Goal: Information Seeking & Learning: Learn about a topic

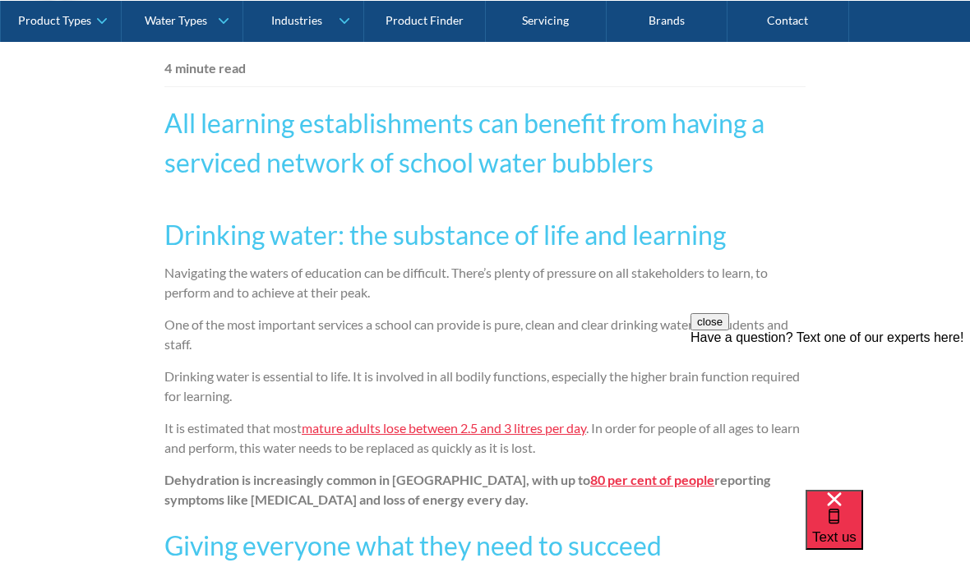
scroll to position [927, 0]
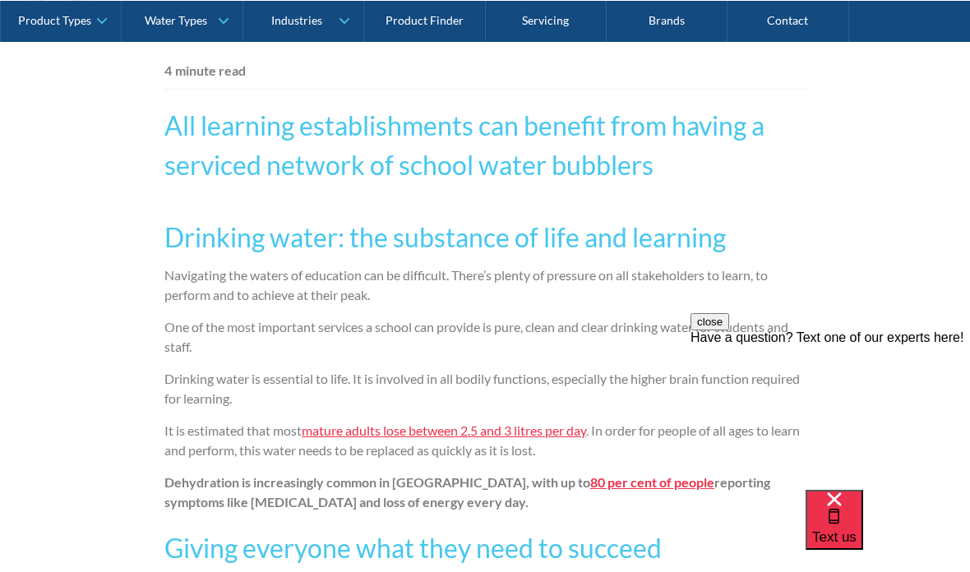
click at [169, 240] on h3 "Drinking water: the substance of life and learning" at bounding box center [484, 237] width 641 height 39
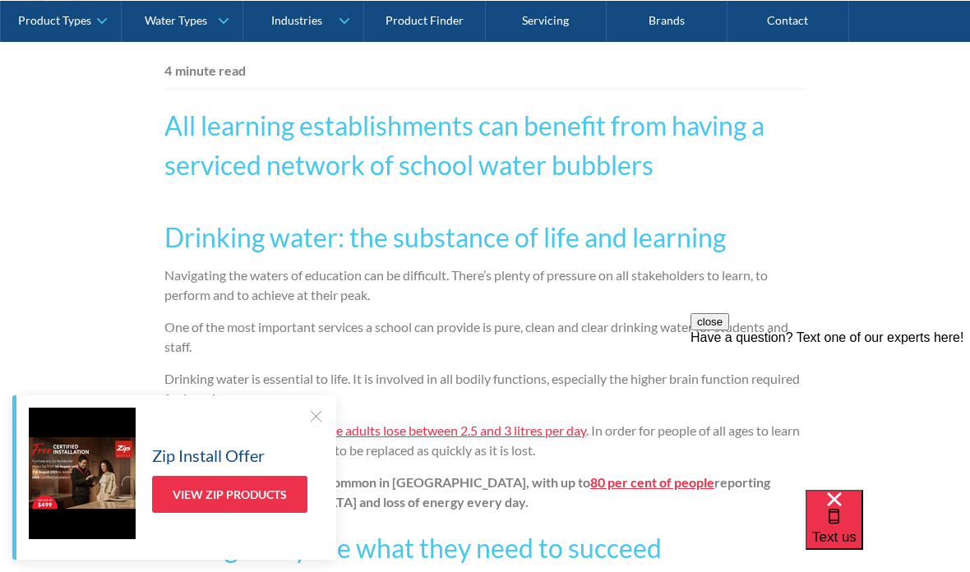
click at [183, 248] on h3 "Drinking water: the substance of life and learning" at bounding box center [484, 237] width 641 height 39
click at [168, 239] on h3 "Drinking water: the substance of life and learning" at bounding box center [484, 237] width 641 height 39
click at [165, 233] on h3 "Drinking water: the substance of life and learning" at bounding box center [484, 237] width 641 height 39
click at [292, 456] on p "It is estimated that most mature adults lose between 2.5 and 3 litres per day .…" at bounding box center [484, 440] width 641 height 39
click at [857, 545] on div "Text us" at bounding box center [835, 520] width 44 height 55
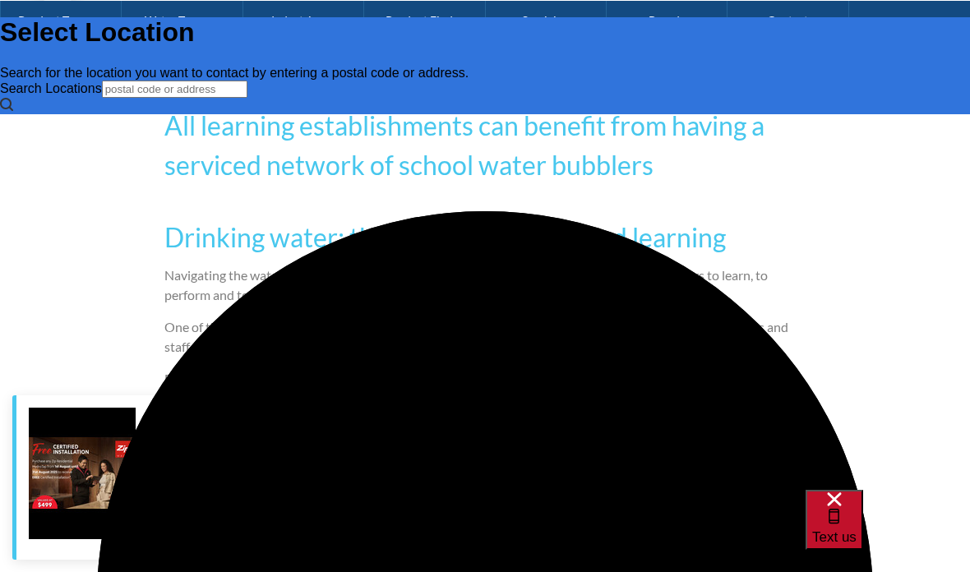
scroll to position [0, 0]
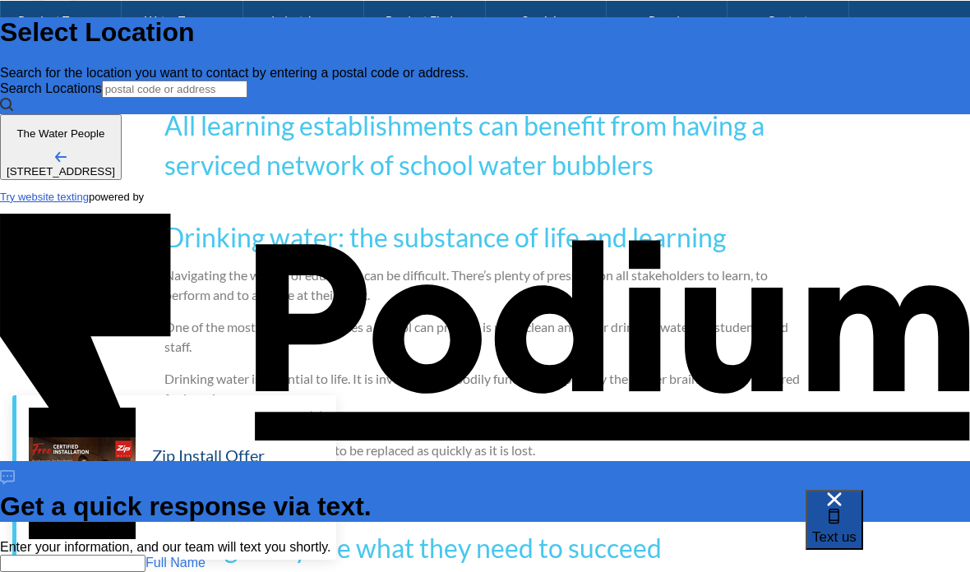
click at [857, 530] on span "Text us" at bounding box center [835, 538] width 44 height 16
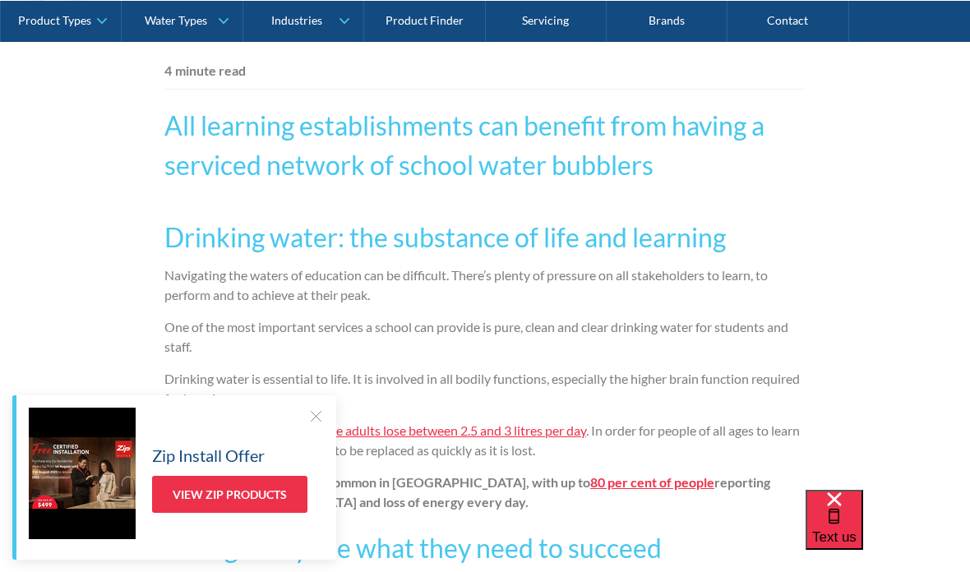
click at [316, 424] on div at bounding box center [316, 416] width 16 height 16
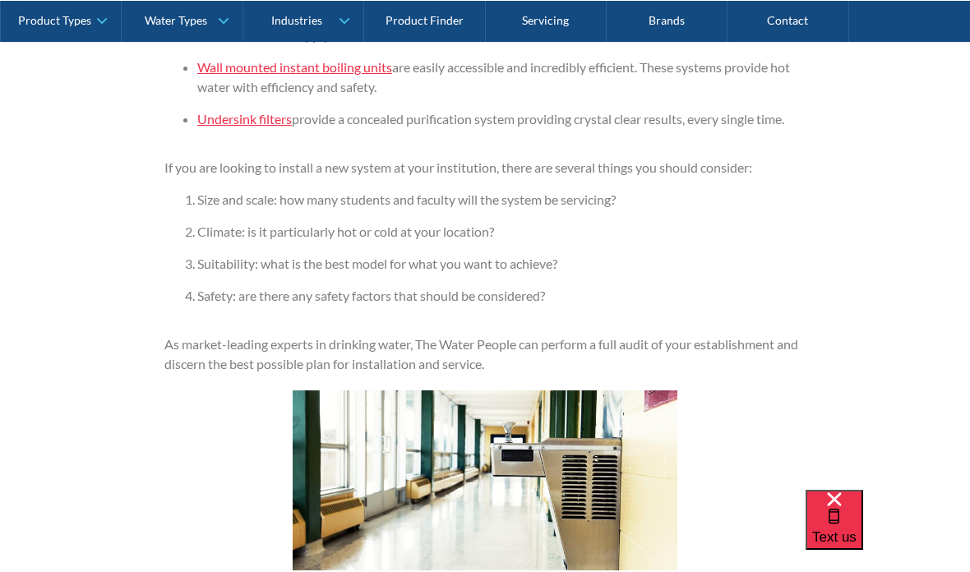
scroll to position [1677, 0]
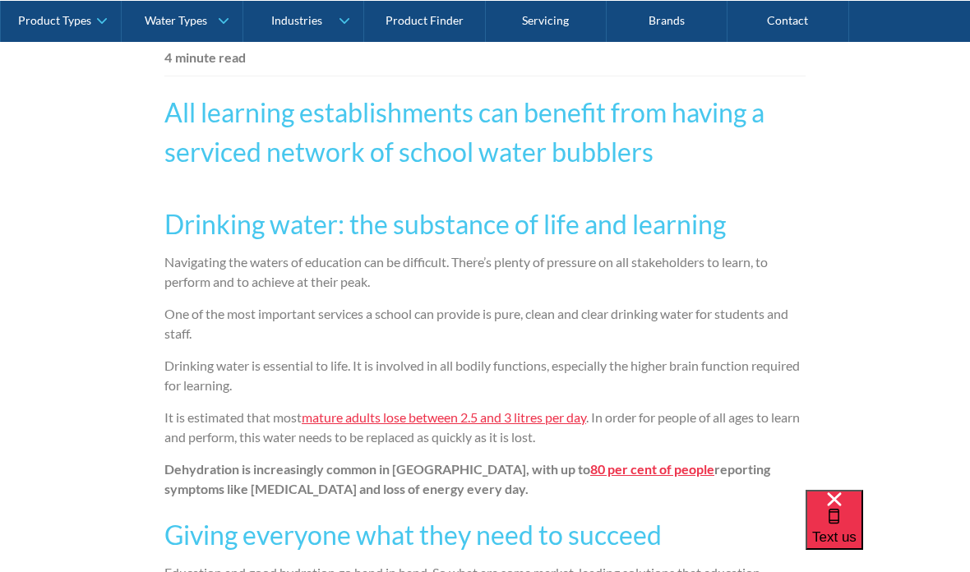
scroll to position [939, 0]
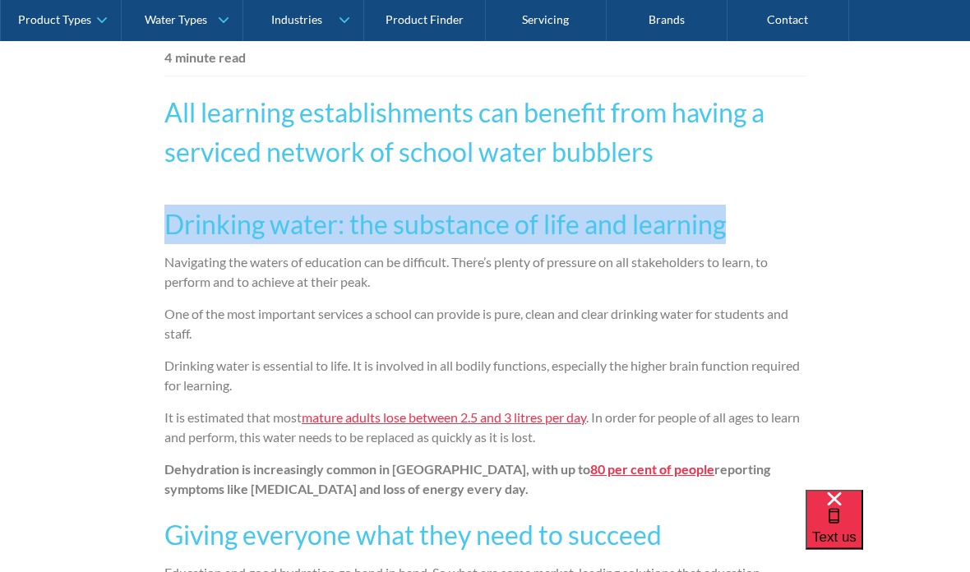
click at [782, 265] on p "Navigating the waters of education can be difficult. There’s plenty of pressure…" at bounding box center [484, 272] width 641 height 39
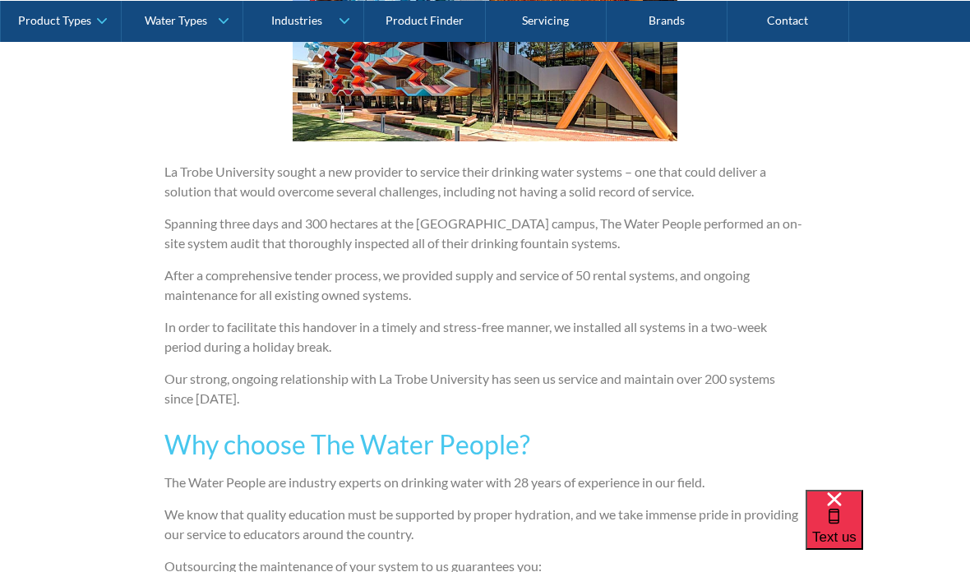
scroll to position [2771, 0]
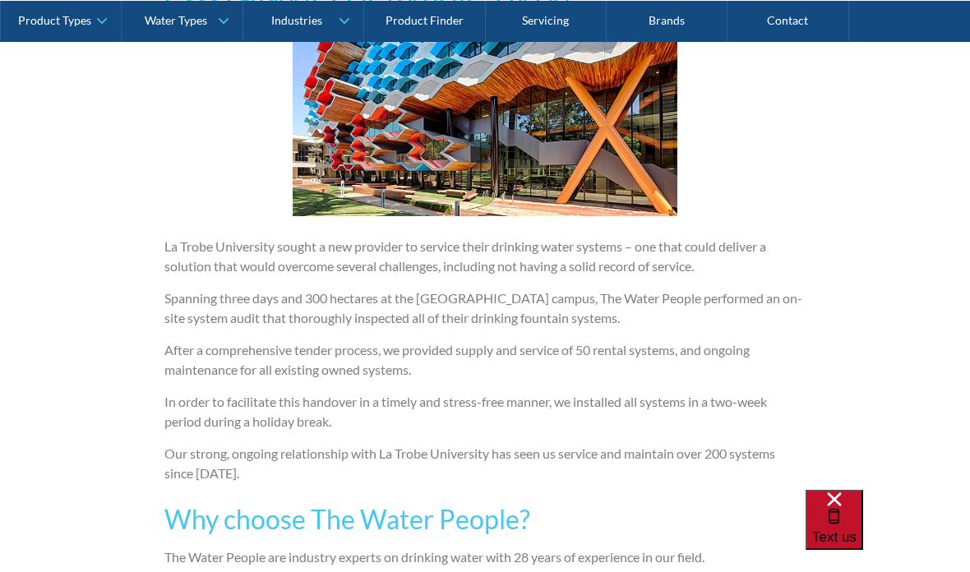
click at [857, 547] on div "Text us" at bounding box center [835, 520] width 44 height 55
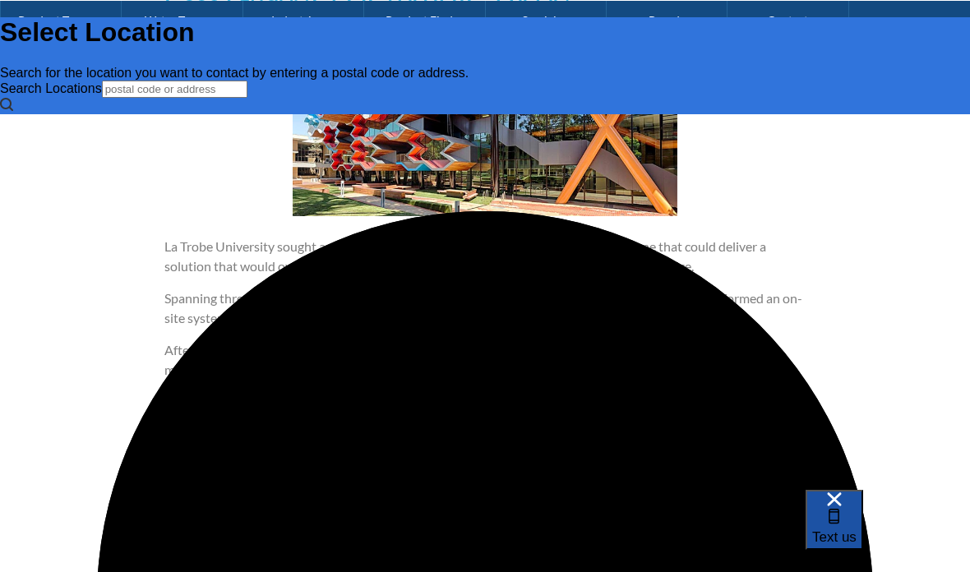
scroll to position [0, 0]
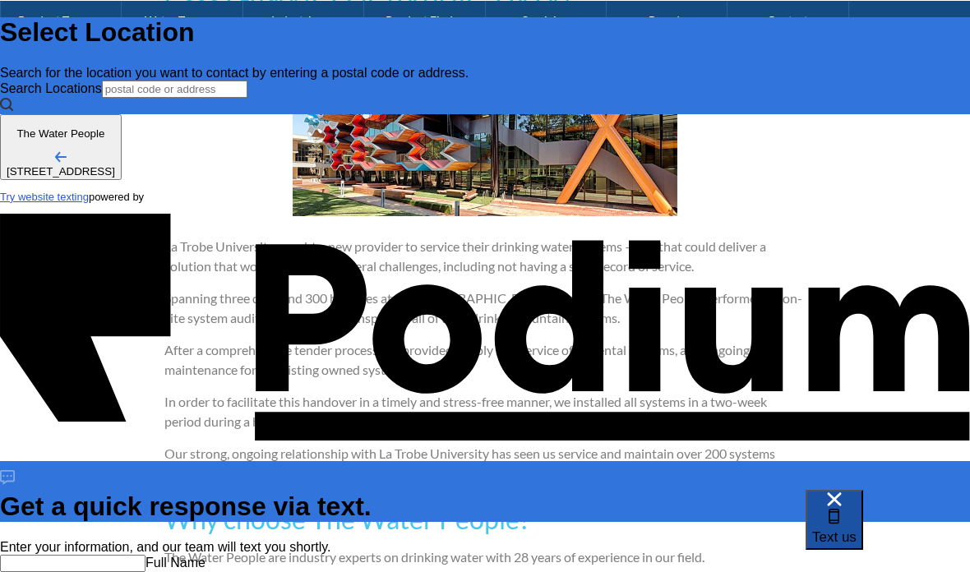
click at [857, 530] on span "Text us" at bounding box center [835, 538] width 44 height 16
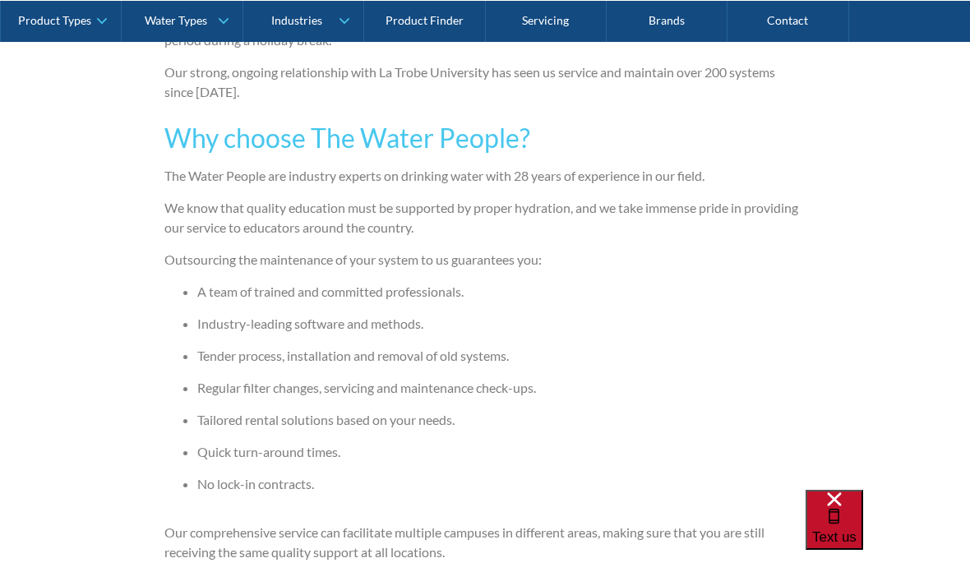
scroll to position [3133, 0]
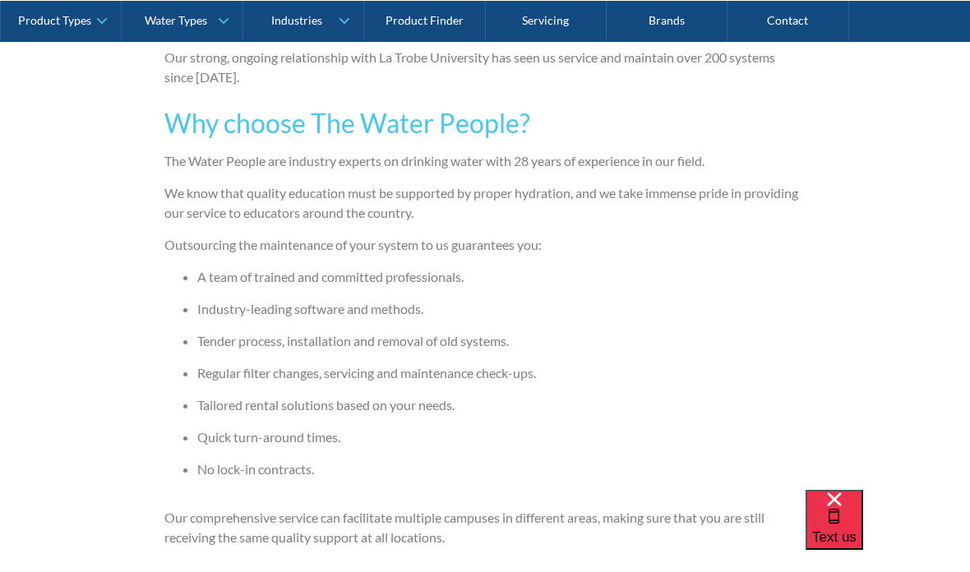
click at [608, 415] on ul "A team of trained and committed professionals. Industry-leading software and me…" at bounding box center [484, 379] width 641 height 225
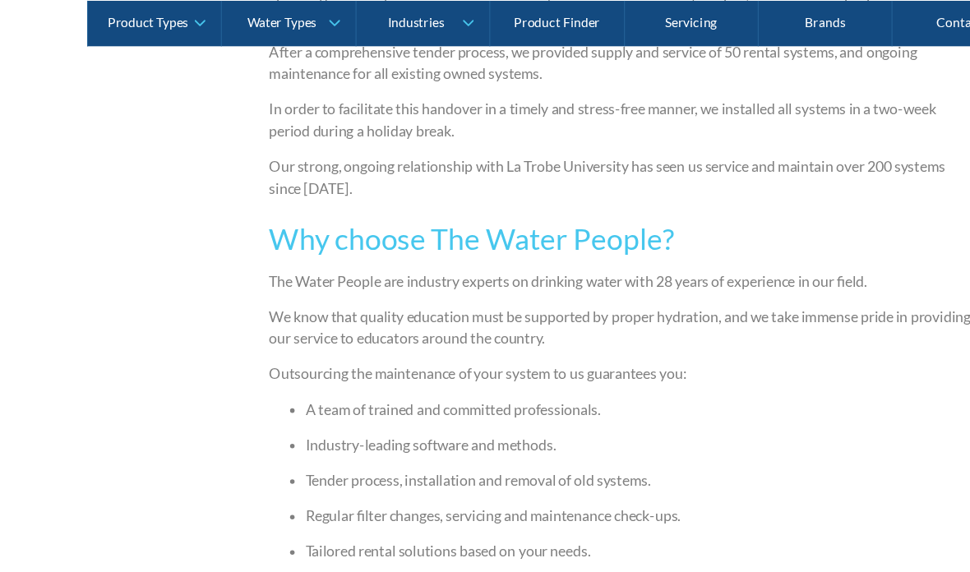
scroll to position [3077, 0]
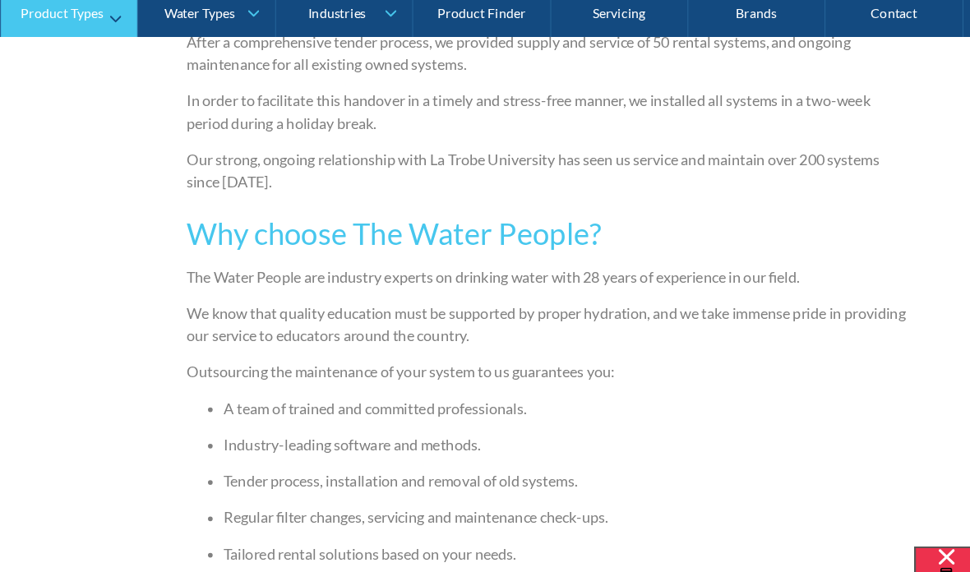
click at [52, 16] on div "Product Types" at bounding box center [54, 20] width 73 height 14
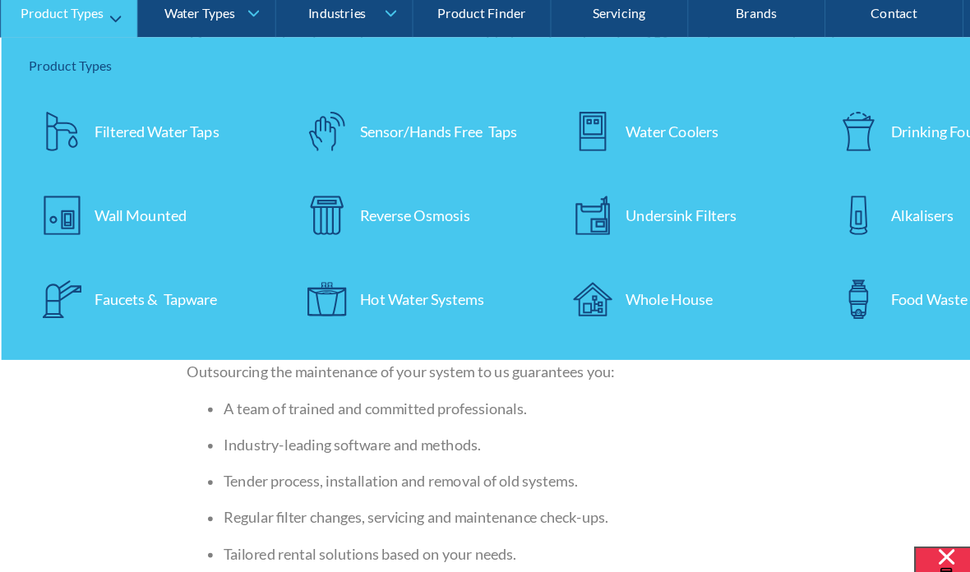
scroll to position [3075, 0]
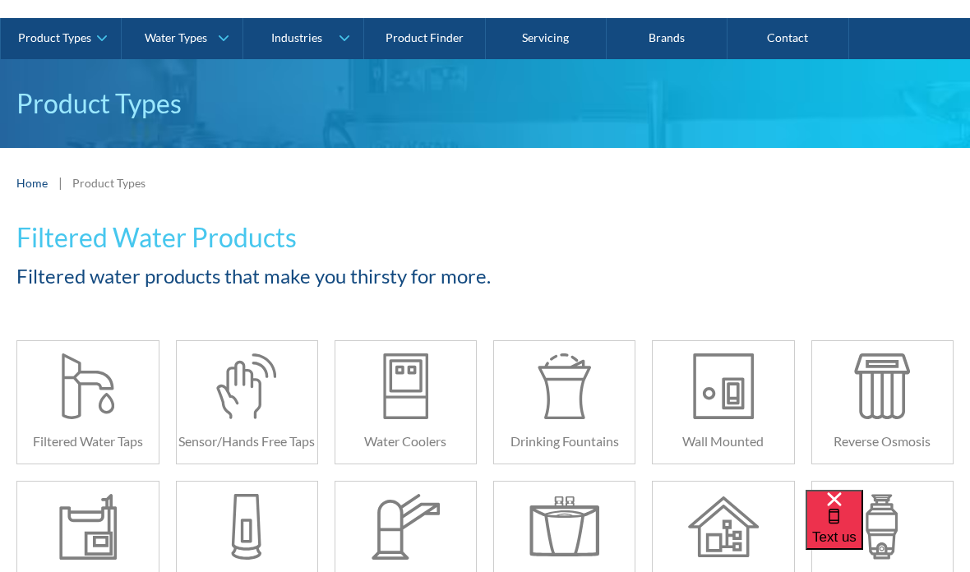
scroll to position [95, 0]
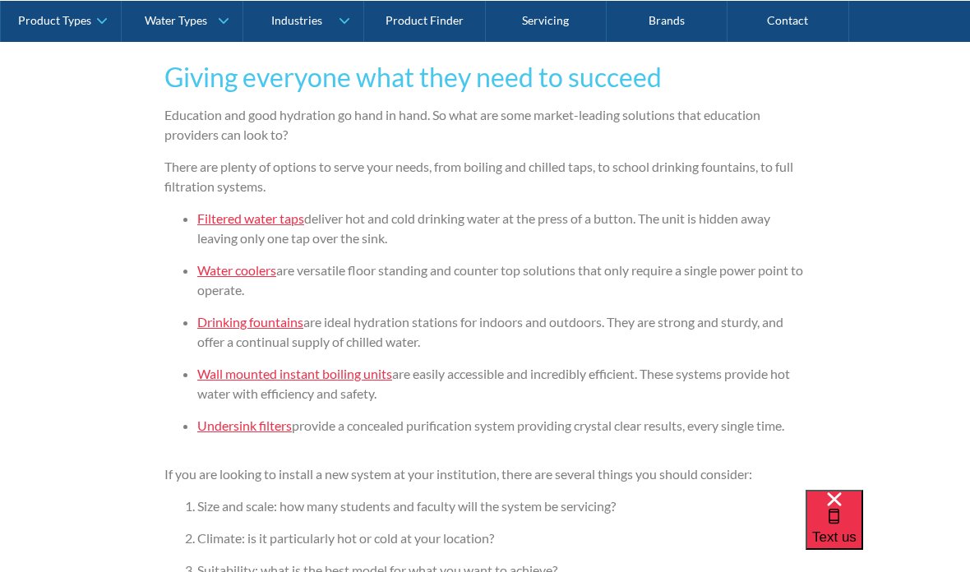
scroll to position [1399, 0]
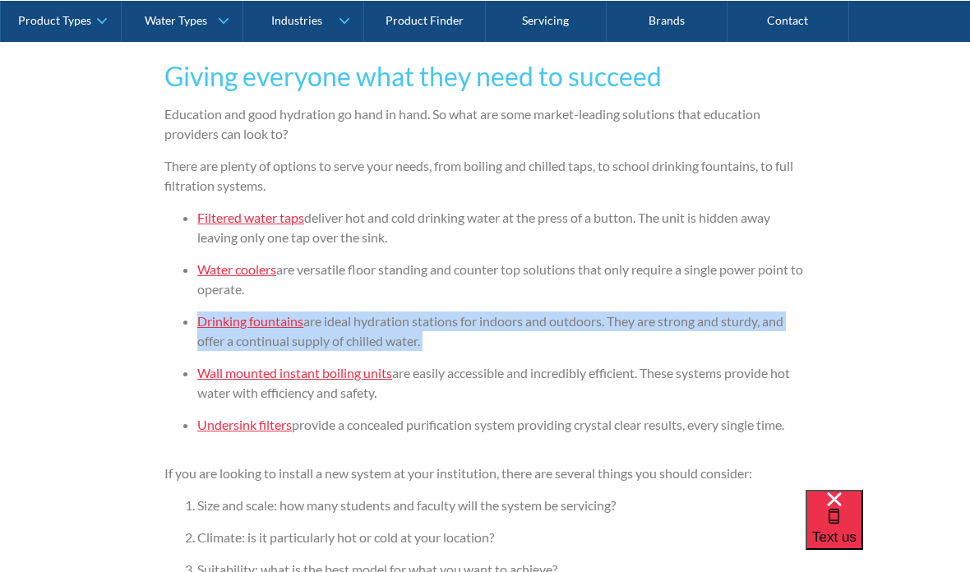
click at [308, 266] on li "Water coolers are versatile floor standing and counter top solutions that only …" at bounding box center [501, 279] width 609 height 39
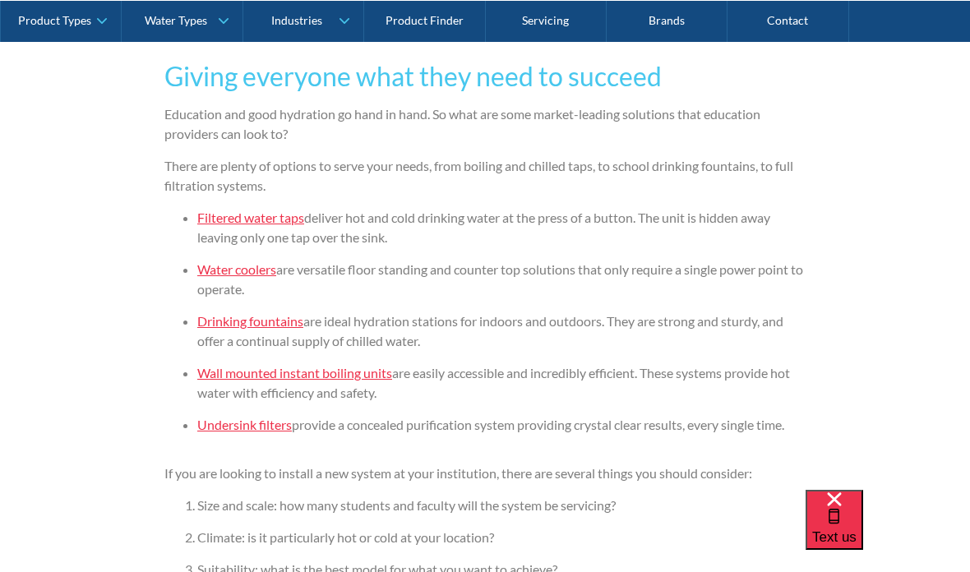
click at [212, 217] on link "Filtered water taps" at bounding box center [250, 218] width 107 height 16
click at [326, 211] on li "Filtered water taps deliver hot and cold drinking water at the press of a butto…" at bounding box center [501, 227] width 609 height 39
click at [317, 223] on li "Filtered water taps deliver hot and cold drinking water at the press of a butto…" at bounding box center [501, 227] width 609 height 39
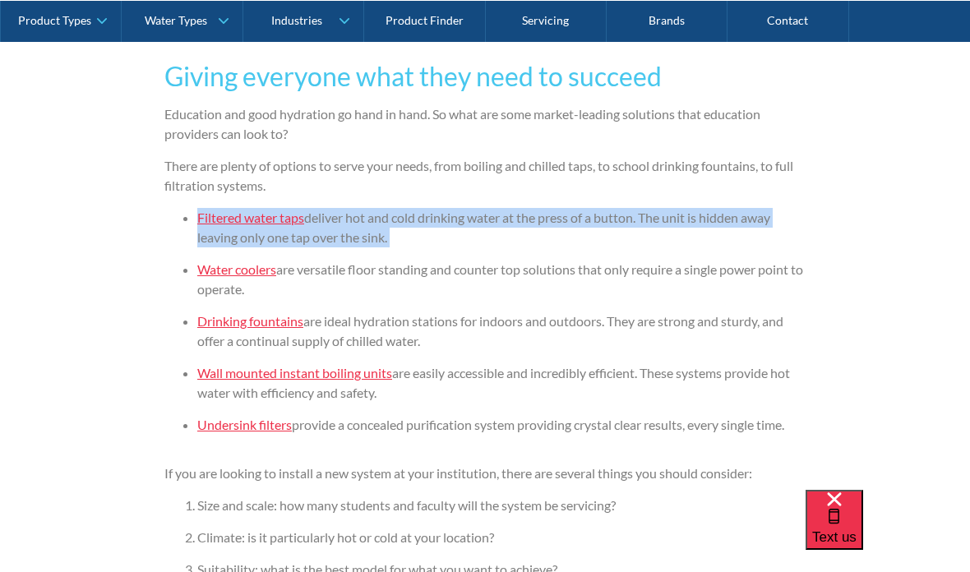
copy li "Filtered water taps deliver hot and cold drinking water at the press of a butto…"
click at [210, 276] on link "Water coolers" at bounding box center [236, 270] width 79 height 16
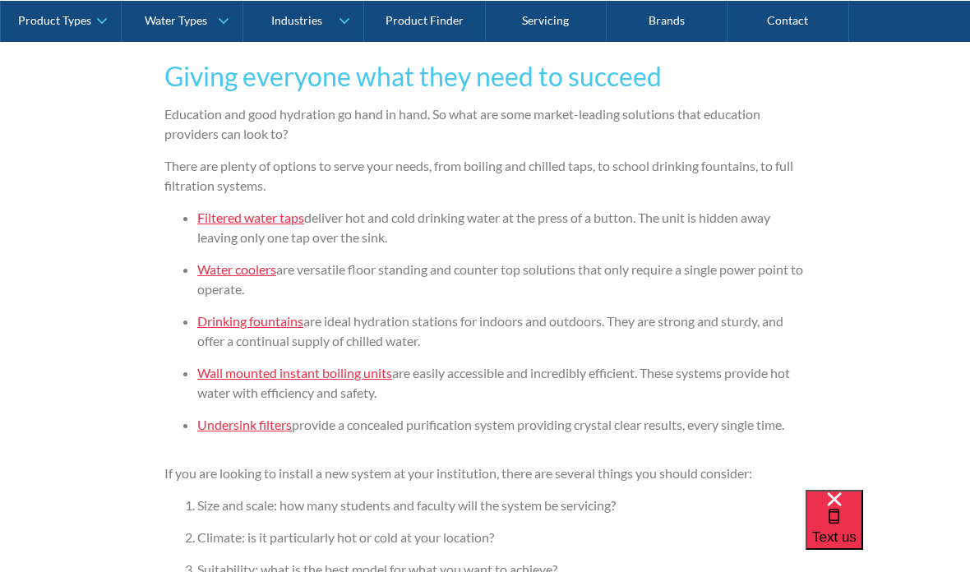
click at [315, 270] on li "Water coolers are versatile floor standing and counter top solutions that only …" at bounding box center [501, 279] width 609 height 39
copy li "Water coolers are versatile floor standing and counter top solutions that only …"
click at [236, 313] on link "Drinking fountains" at bounding box center [250, 321] width 106 height 16
click at [377, 327] on li "Drinking fountains are ideal hydration stations for indoors and outdoors. They …" at bounding box center [501, 331] width 609 height 39
copy li "Drinking fountains are ideal hydration stations for indoors and outdoors. They …"
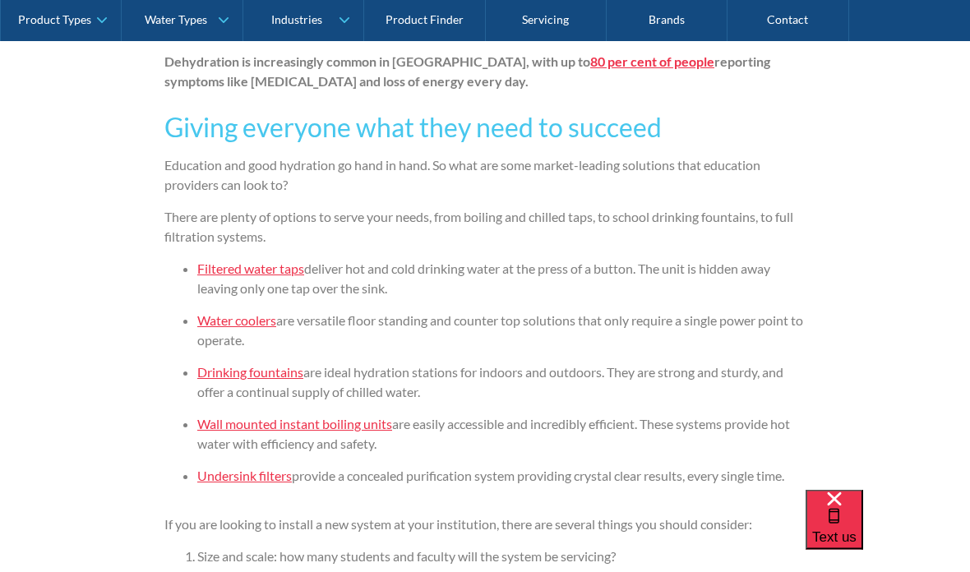
scroll to position [1348, 0]
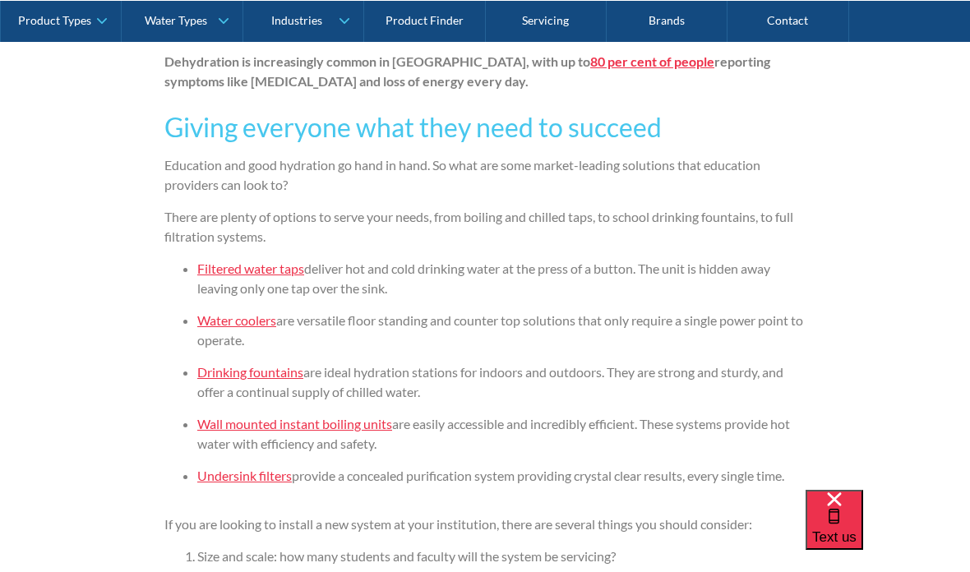
click at [212, 430] on link "Wall mounted instant boiling units" at bounding box center [294, 424] width 195 height 16
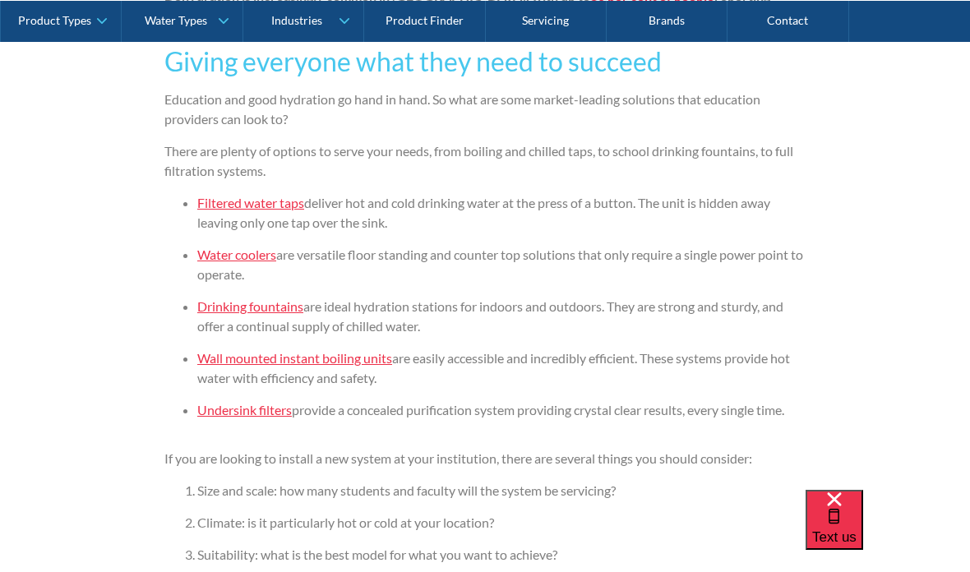
click at [550, 421] on ul "Filtered water taps deliver hot and cold drinking water at the press of a butto…" at bounding box center [484, 312] width 641 height 239
click at [459, 360] on li "Wall mounted instant boiling units are easily accessible and incredibly efficie…" at bounding box center [501, 368] width 609 height 39
copy li "Wall mounted instant boiling units are easily accessible and incredibly efficie…"
click at [312, 558] on li "Suitability: what is the best model for what you want to achieve?" at bounding box center [501, 555] width 609 height 20
